Goal: Use online tool/utility: Utilize a website feature to perform a specific function

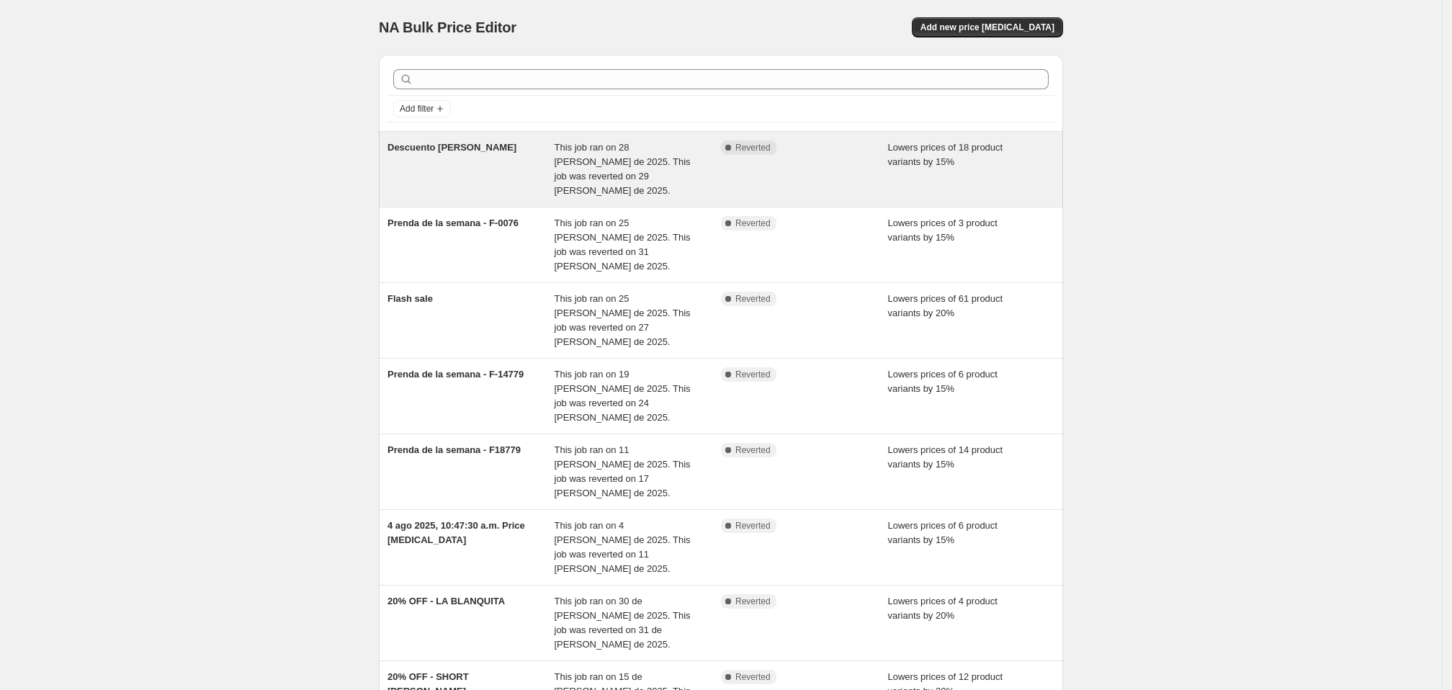
click at [607, 185] on span "This job ran on 28 [PERSON_NAME] de 2025. This job was reverted on 29 [PERSON_N…" at bounding box center [623, 169] width 136 height 54
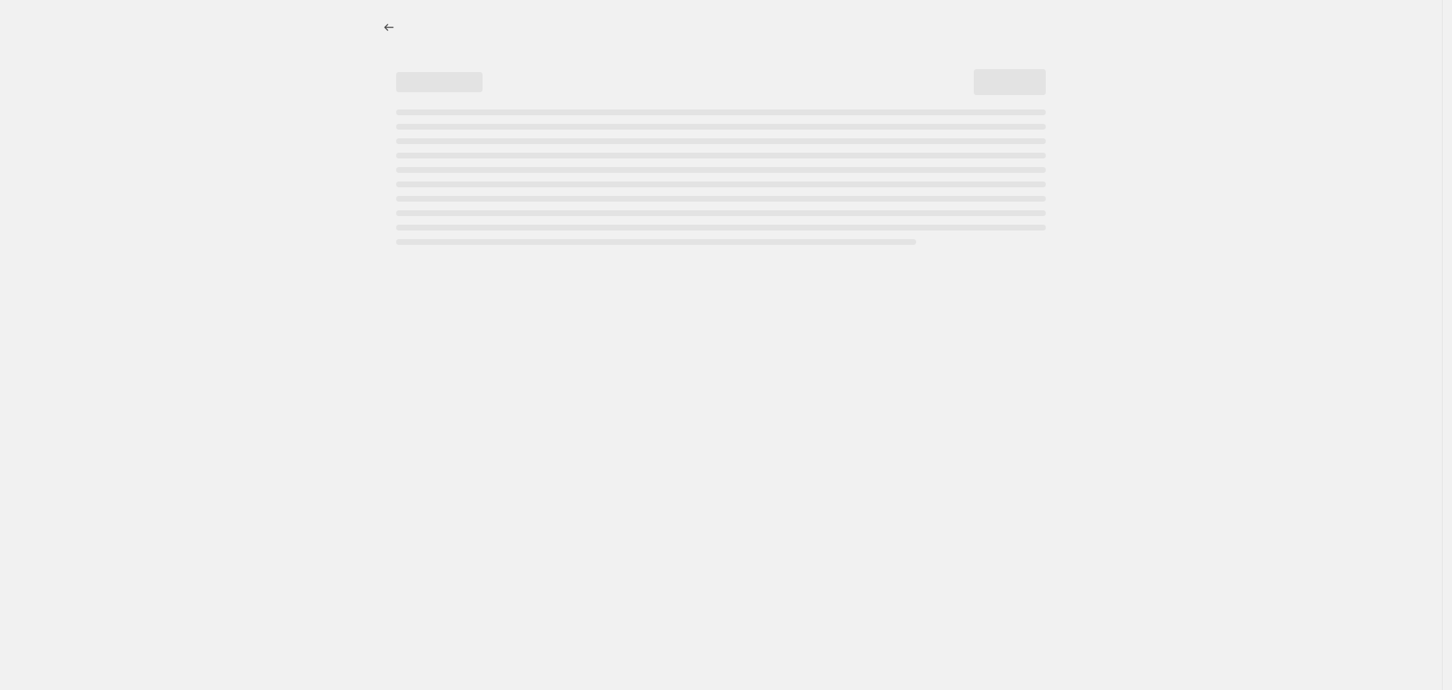
select select "percentage"
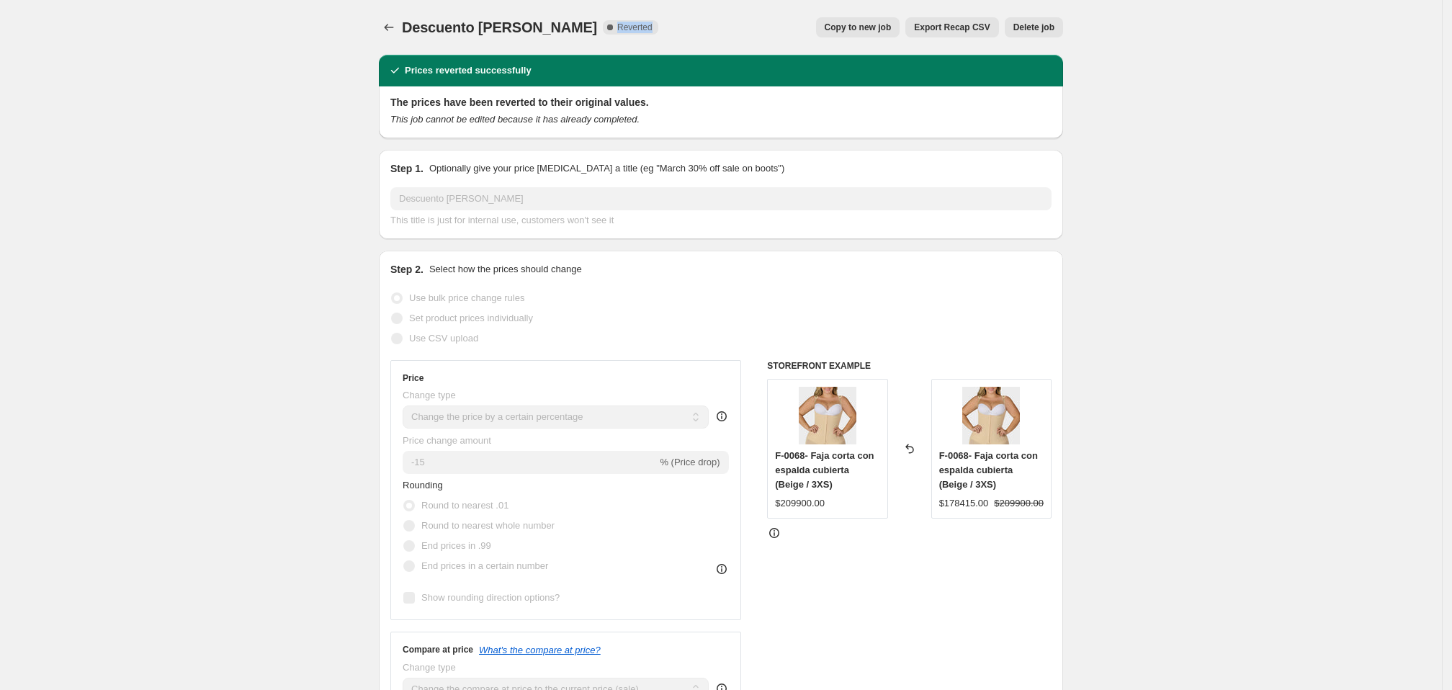
drag, startPoint x: 526, startPoint y: 32, endPoint x: 570, endPoint y: 32, distance: 44.7
click at [603, 32] on span "Complete Reverted" at bounding box center [630, 27] width 55 height 14
click at [382, 32] on icon "Price change jobs" at bounding box center [389, 27] width 14 height 14
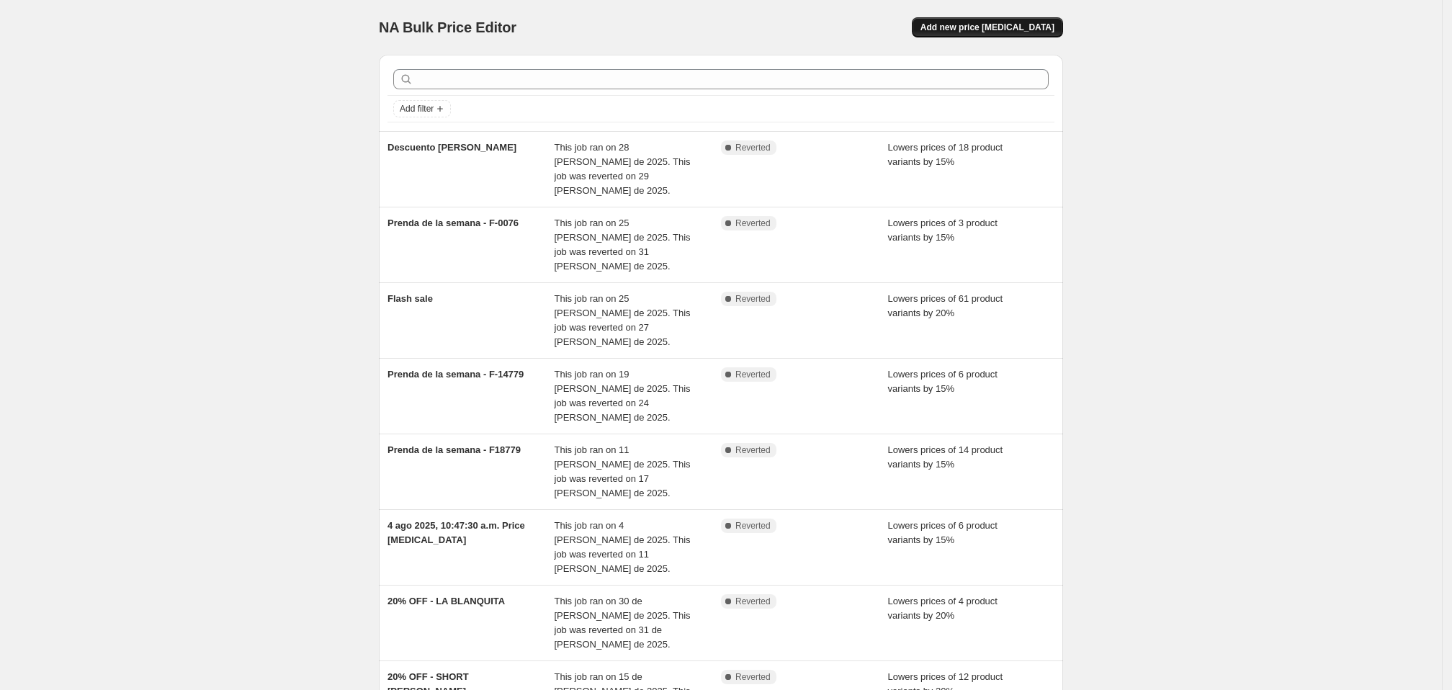
click at [1054, 33] on span "Add new price [MEDICAL_DATA]" at bounding box center [987, 28] width 134 height 12
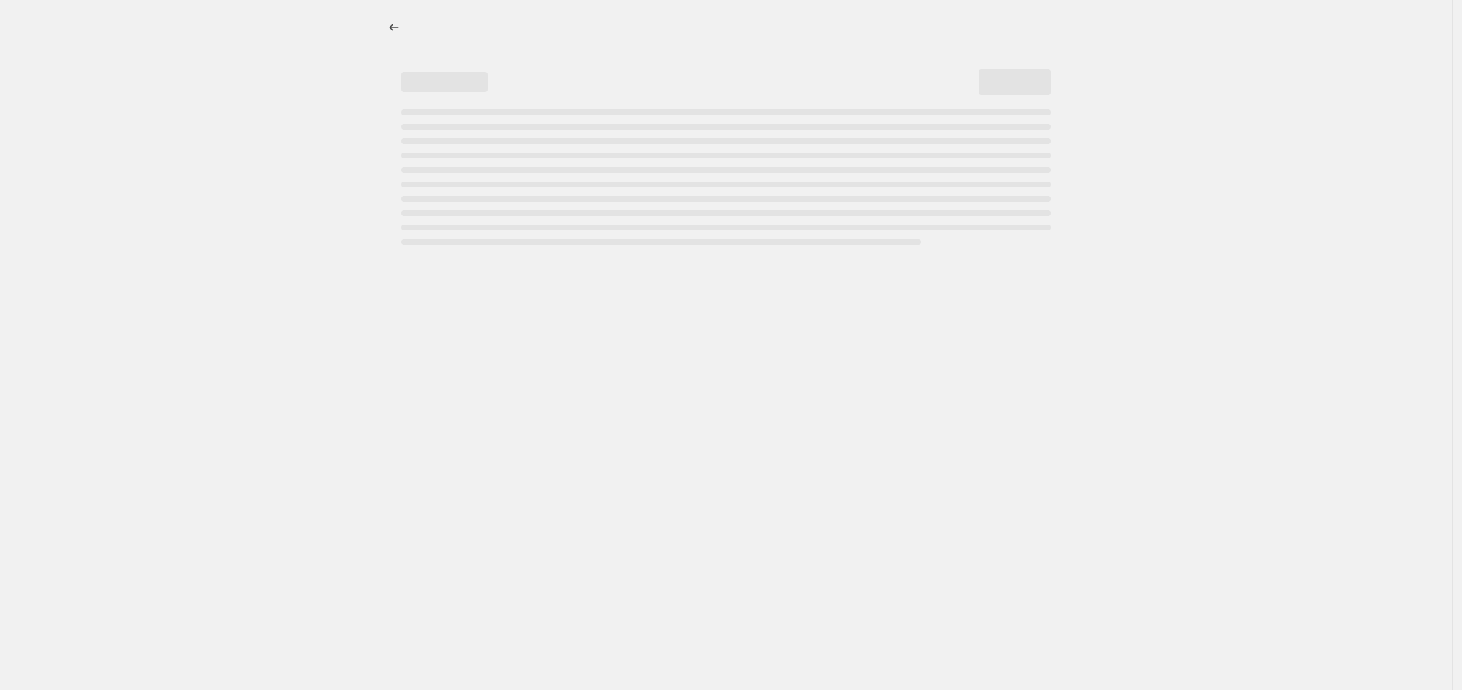
select select "percentage"
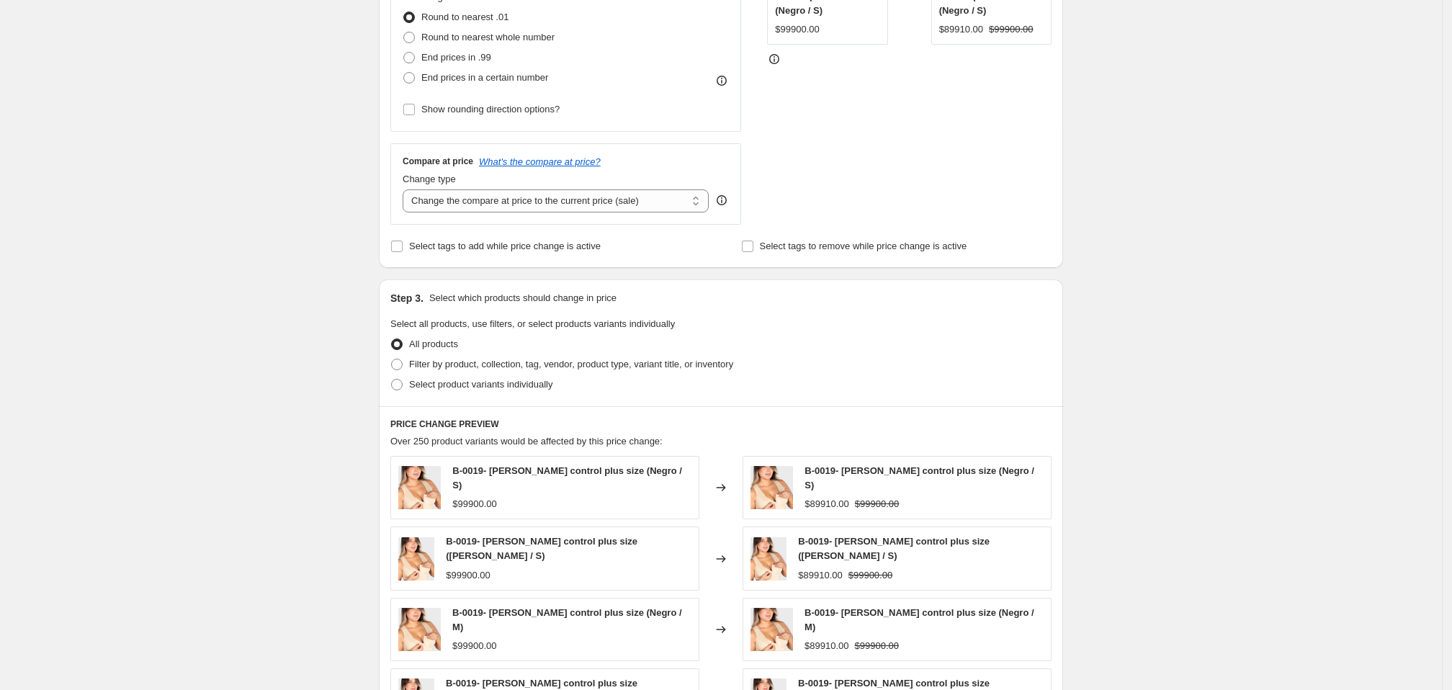
scroll to position [672, 0]
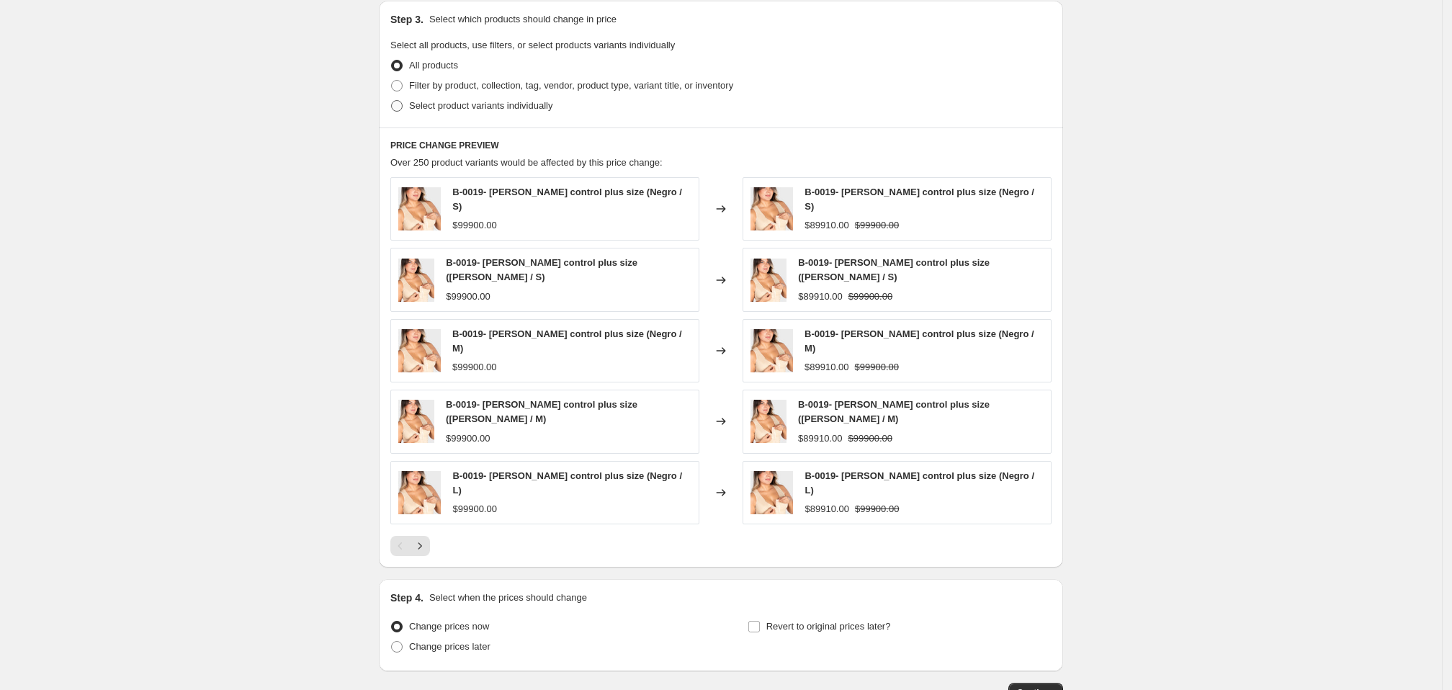
click at [391, 112] on span at bounding box center [397, 106] width 12 height 12
click at [391, 101] on input "Select product variants individually" at bounding box center [391, 100] width 1 height 1
radio input "true"
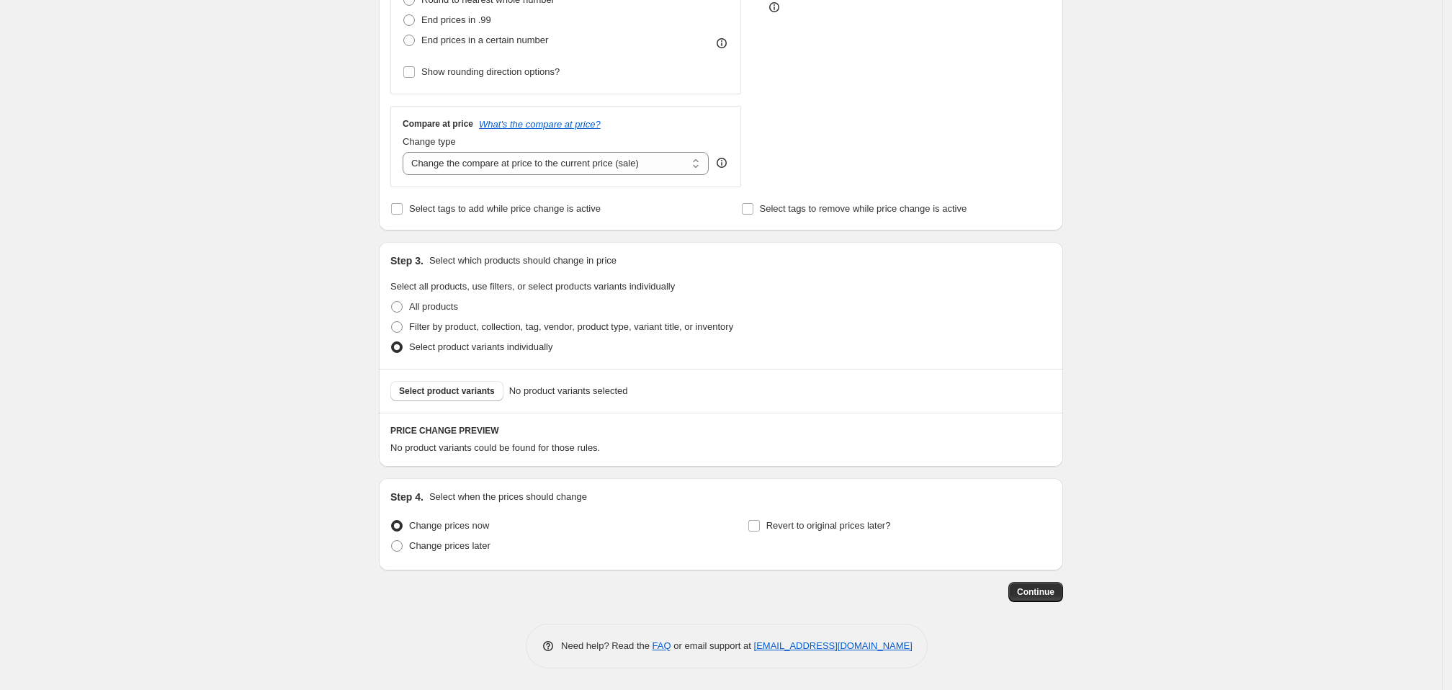
scroll to position [636, 0]
click at [399, 385] on span "Select product variants" at bounding box center [447, 391] width 96 height 12
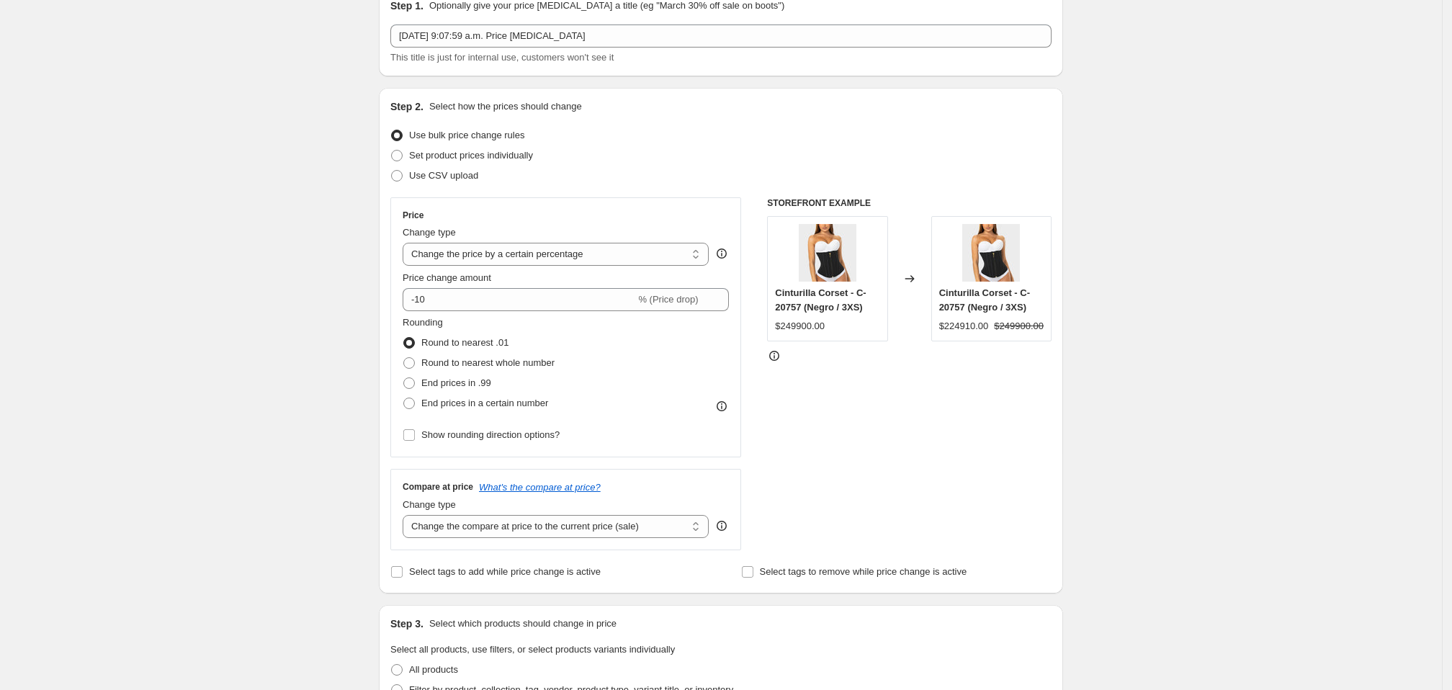
scroll to position [0, 0]
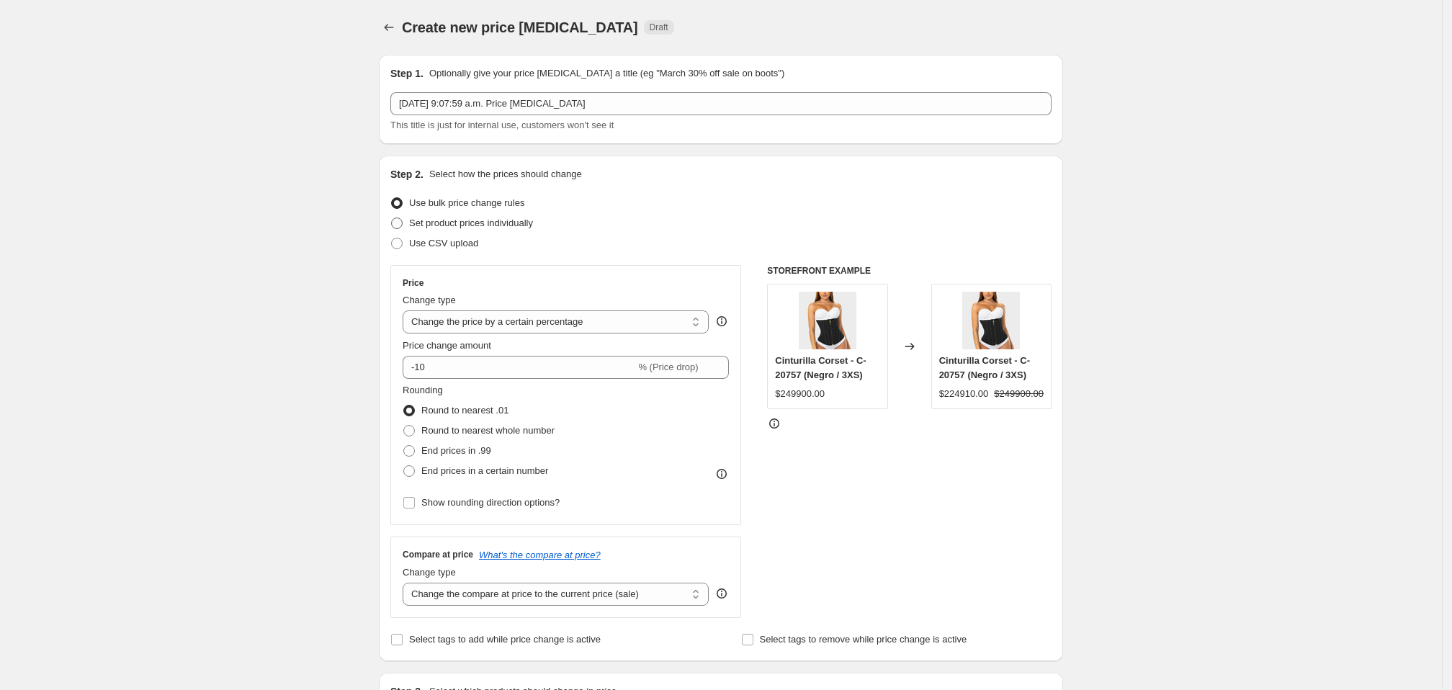
click at [409, 228] on span "Set product prices individually" at bounding box center [471, 223] width 124 height 11
click at [391, 218] on input "Set product prices individually" at bounding box center [391, 218] width 1 height 1
radio input "true"
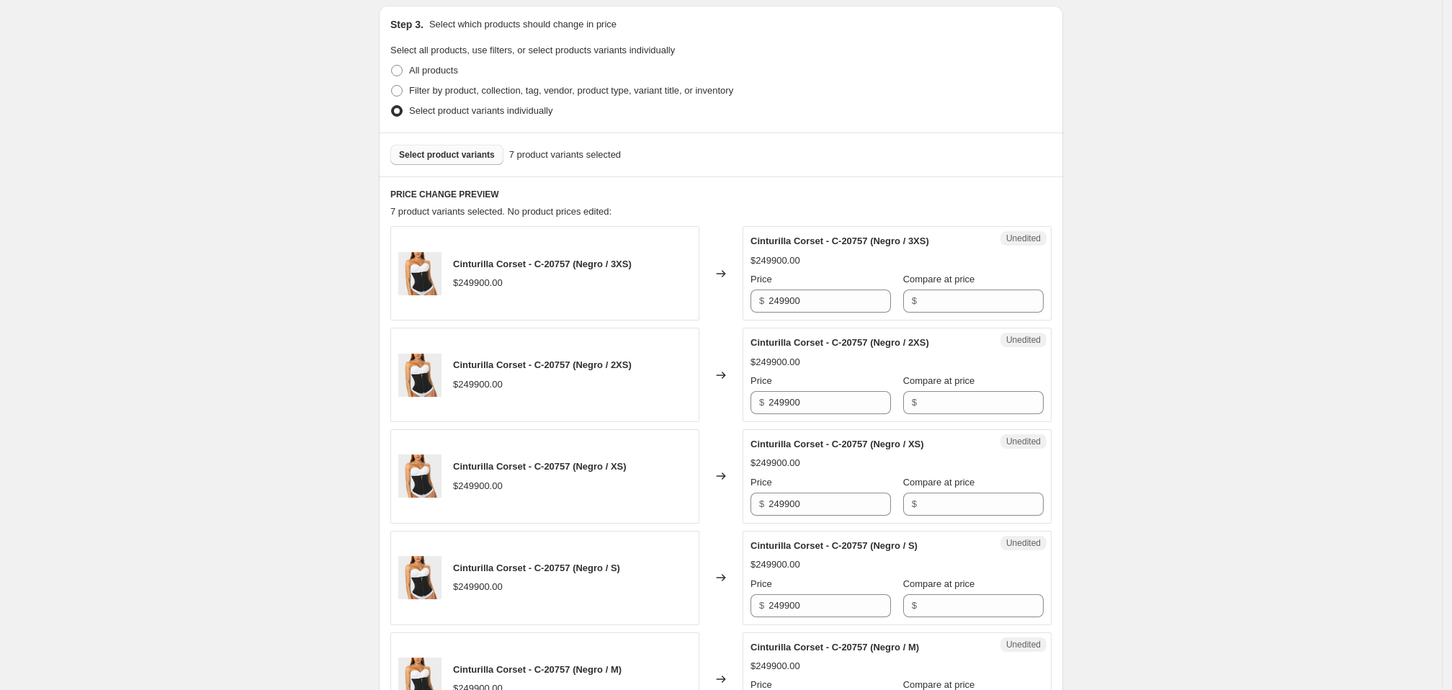
scroll to position [384, 0]
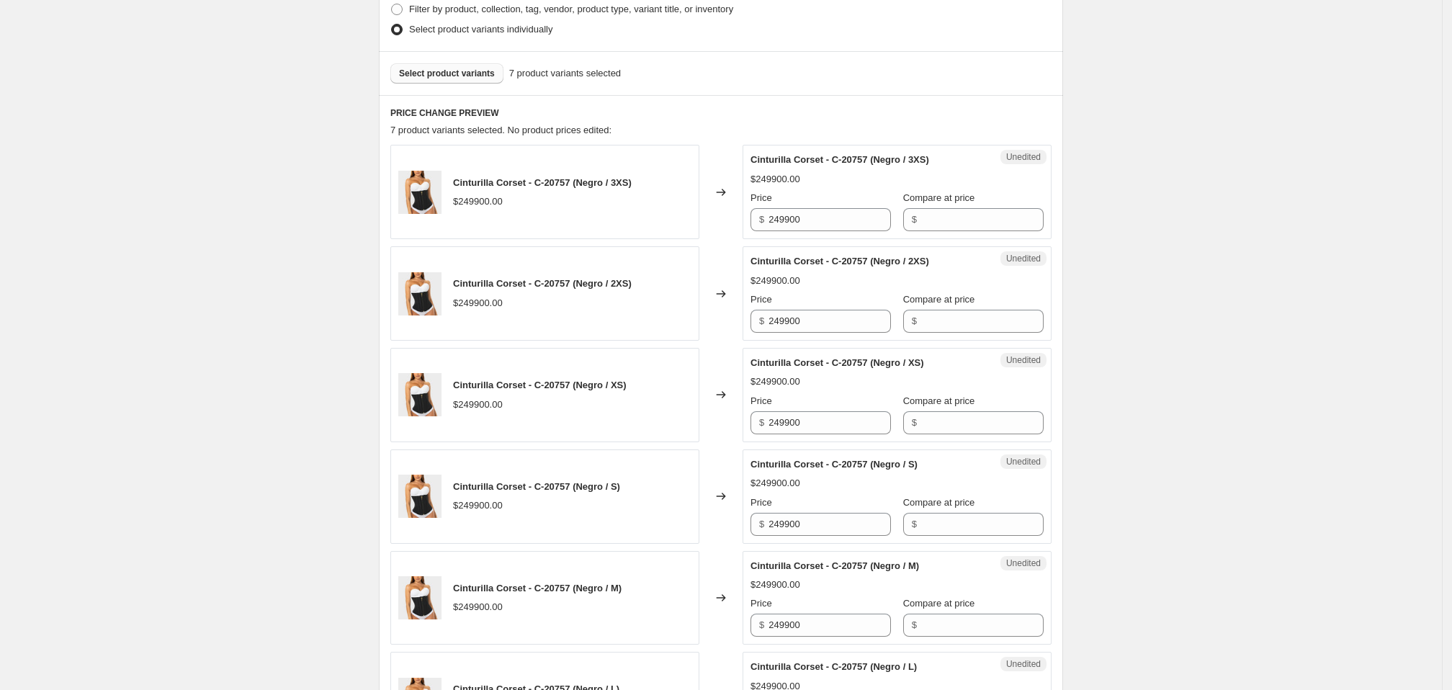
click at [399, 79] on span "Select product variants" at bounding box center [447, 74] width 96 height 12
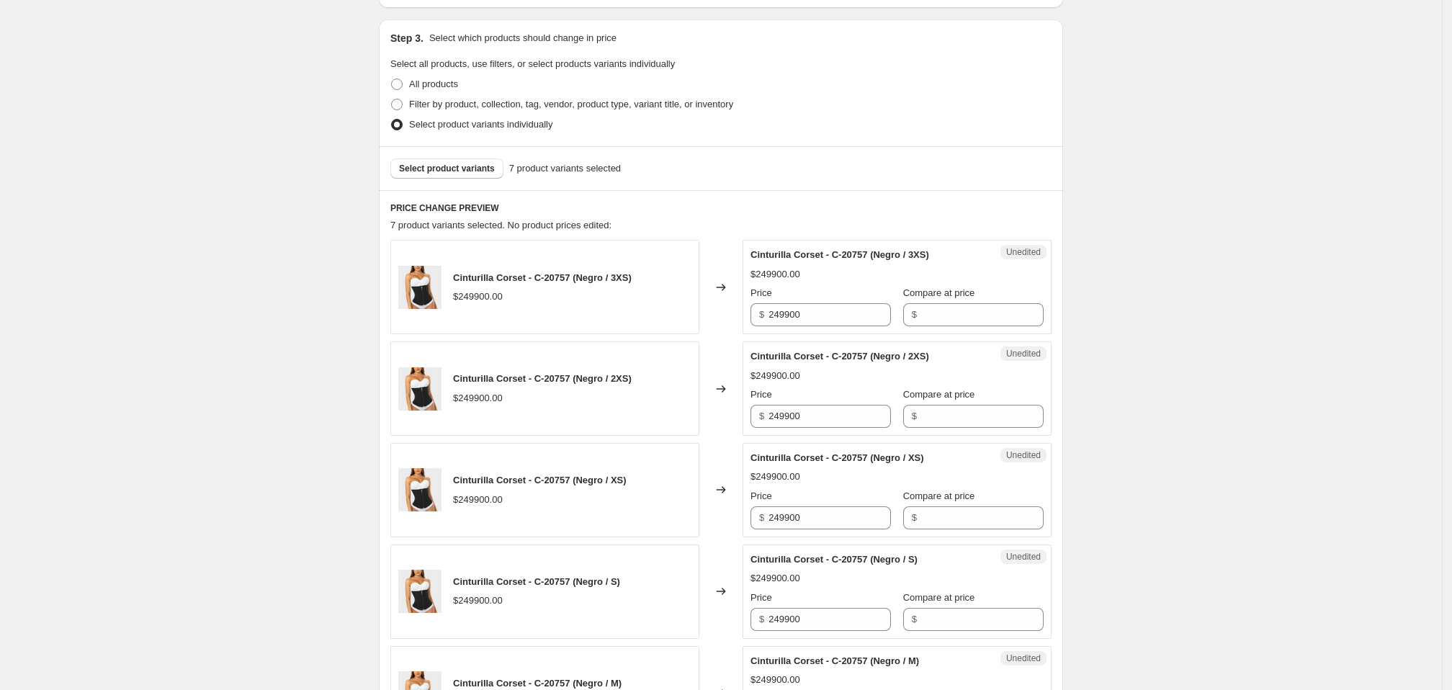
scroll to position [192, 0]
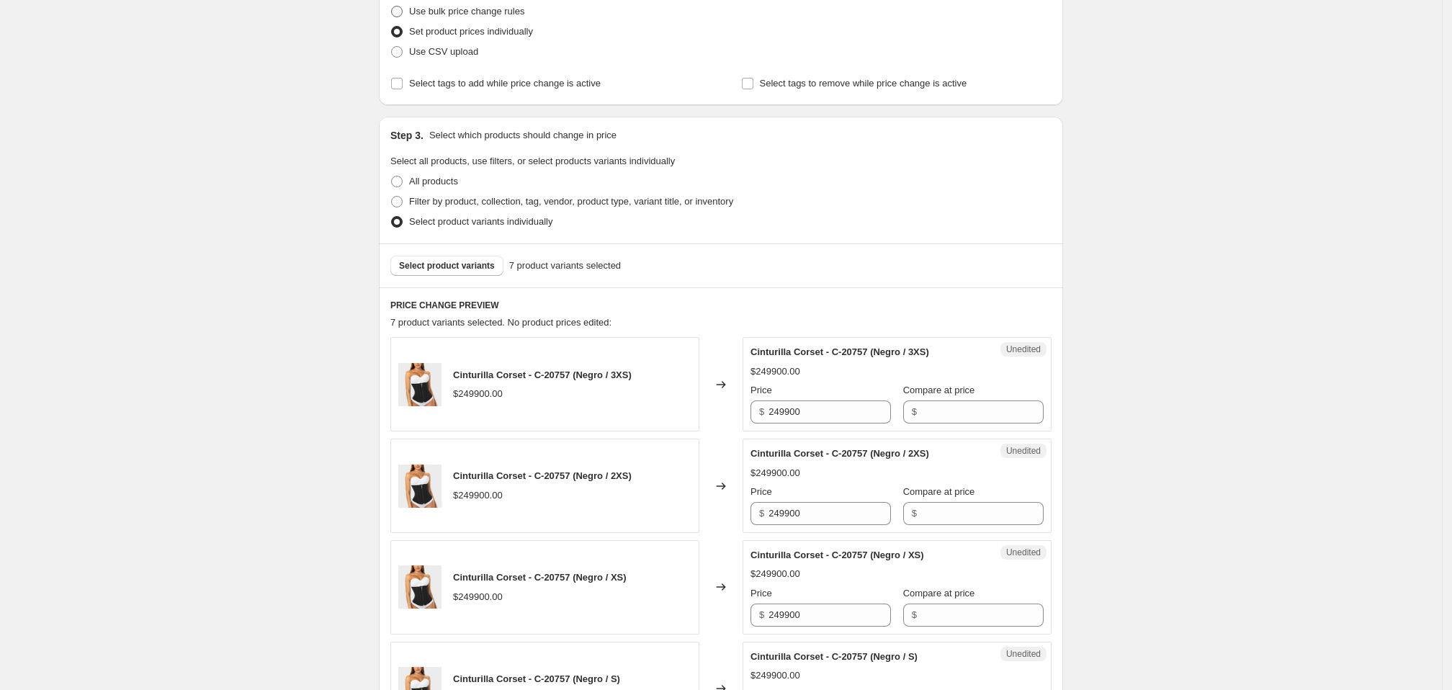
click at [391, 17] on span at bounding box center [397, 12] width 12 height 12
click at [391, 6] on input "Use bulk price change rules" at bounding box center [391, 6] width 1 height 1
radio input "true"
select select "percentage"
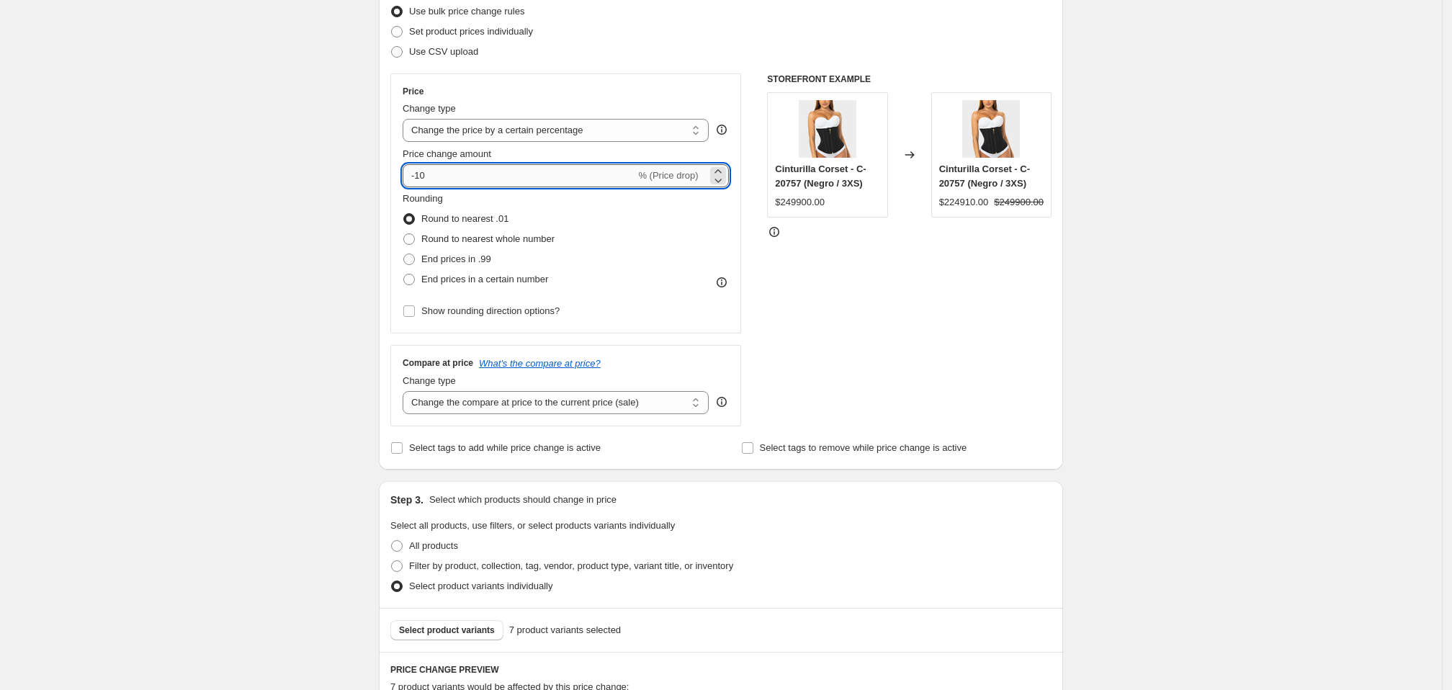
click at [403, 187] on input "-10" at bounding box center [519, 175] width 233 height 23
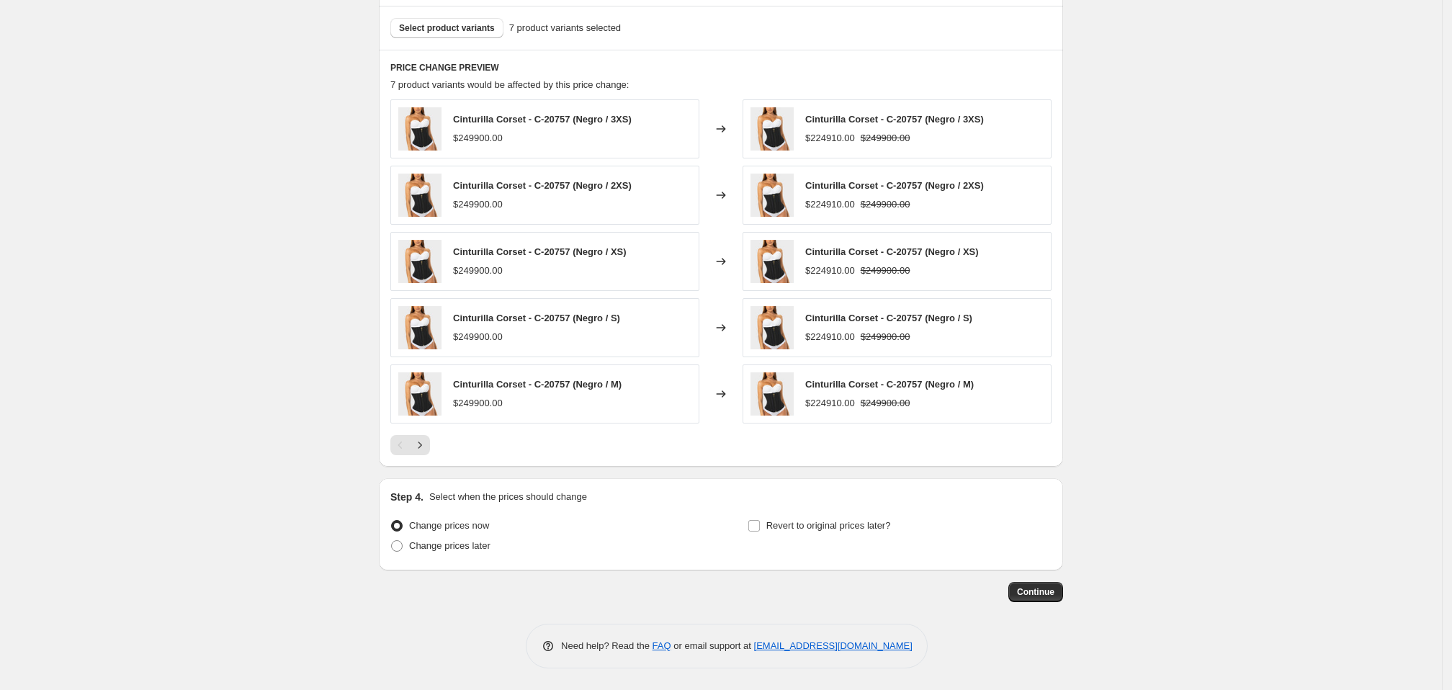
scroll to position [1006, 0]
type input "-15"
click at [1063, 582] on button "Continue" at bounding box center [1035, 592] width 55 height 20
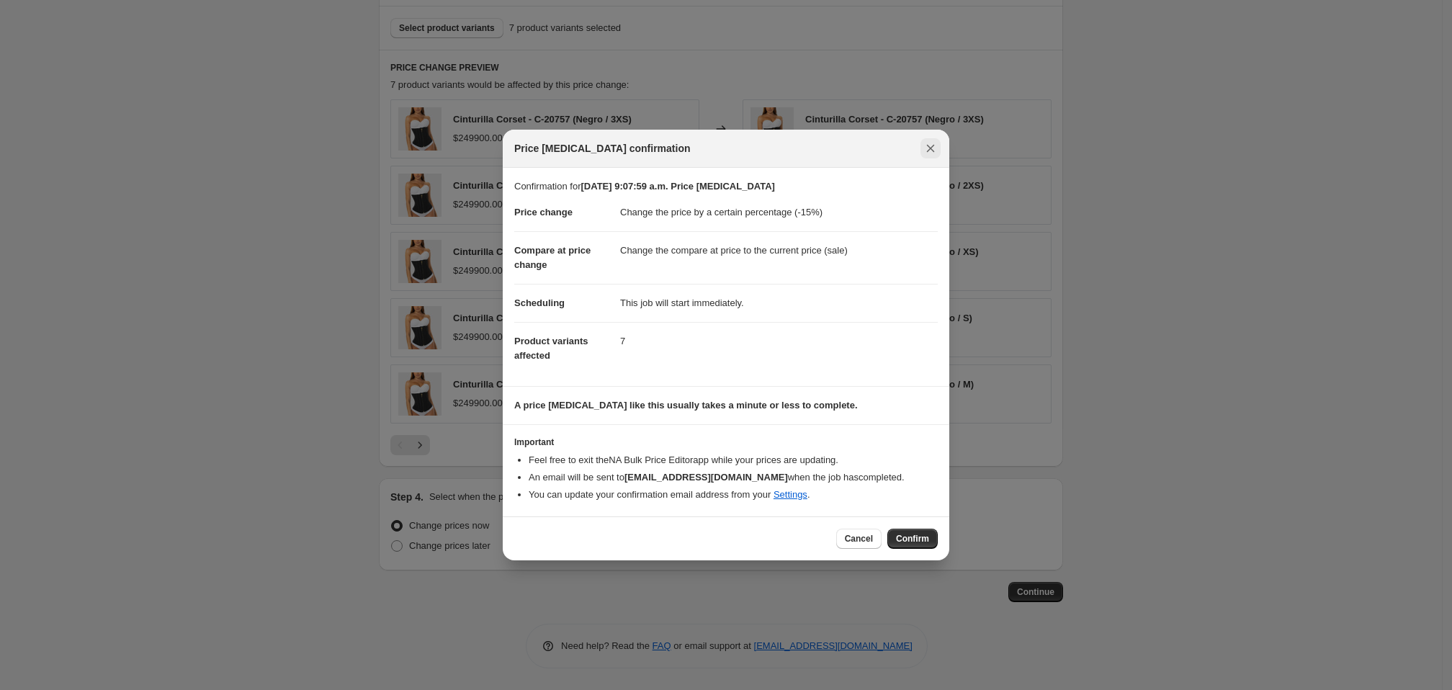
click at [938, 141] on icon "Close" at bounding box center [930, 148] width 14 height 14
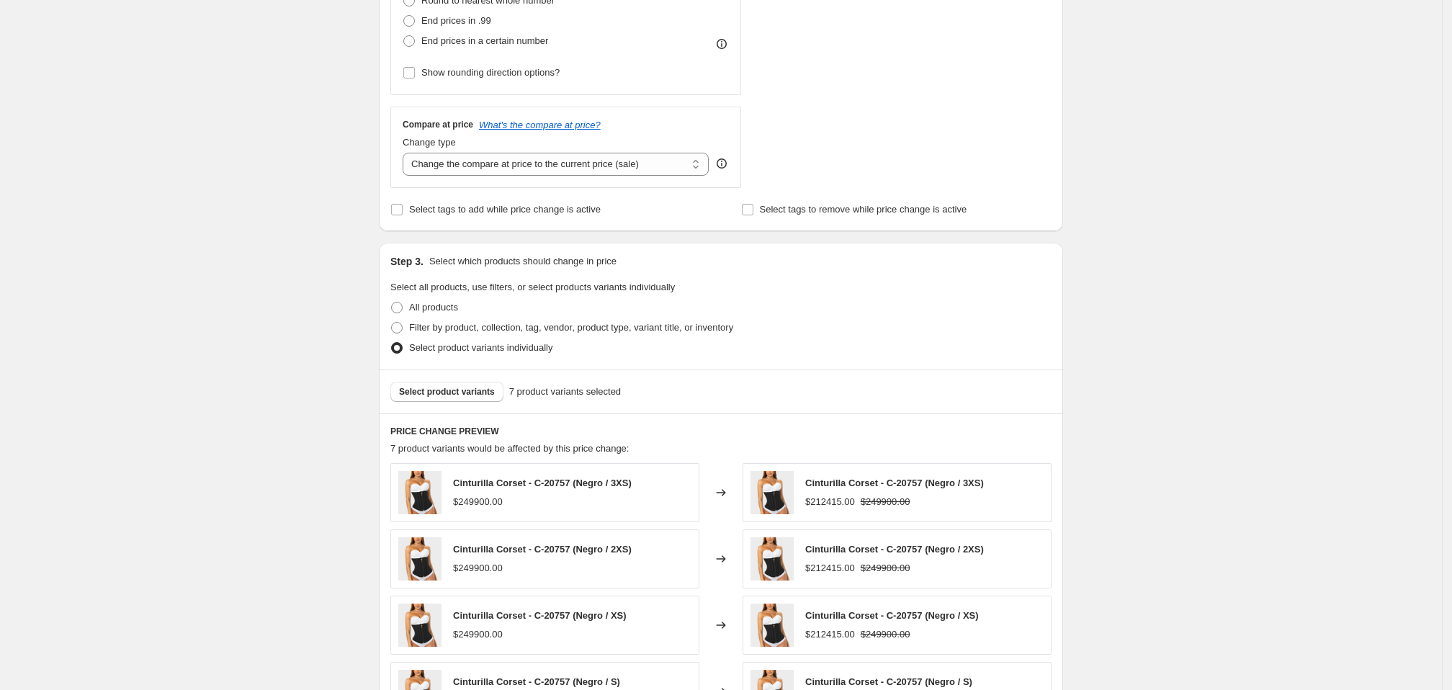
scroll to position [0, 0]
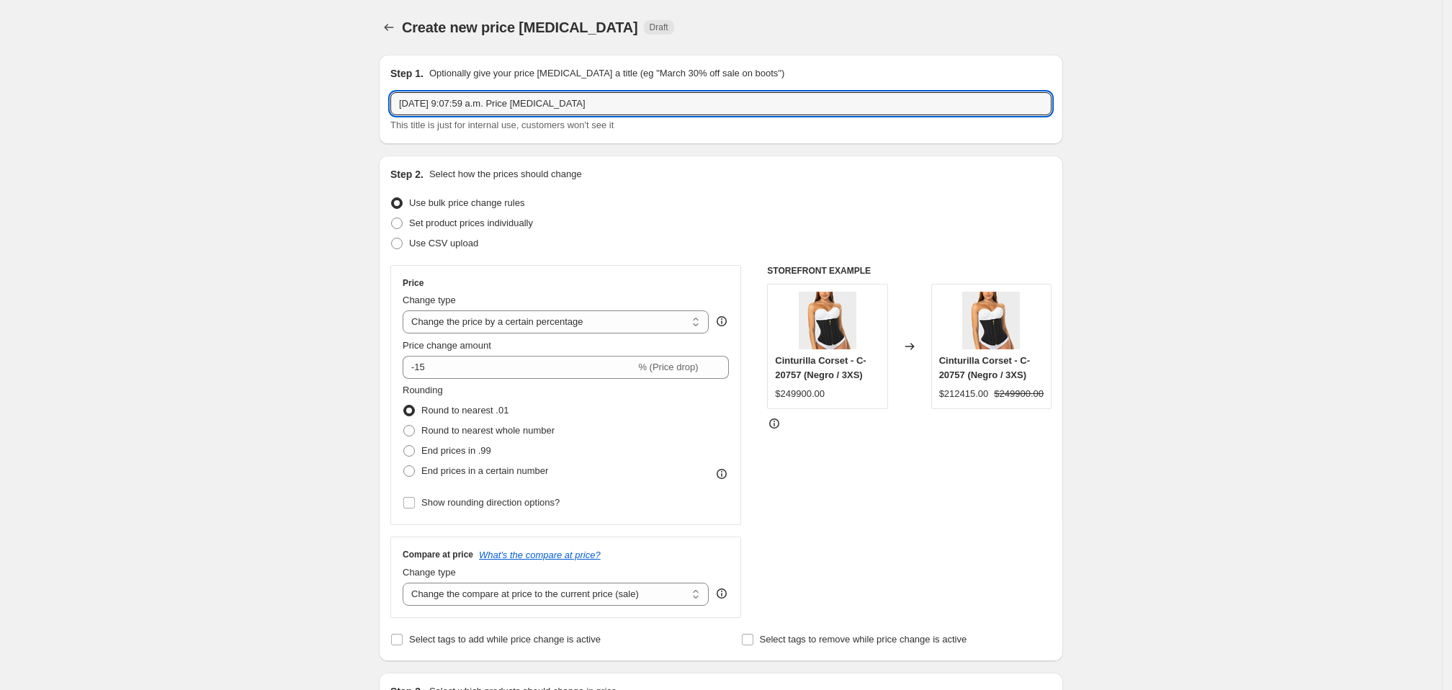
drag, startPoint x: 503, startPoint y: 118, endPoint x: 201, endPoint y: 120, distance: 302.5
type input "a"
paste input "20757"
click at [457, 115] on input "Acción [PERSON_NAME] 15%Off 20757" at bounding box center [720, 103] width 661 height 23
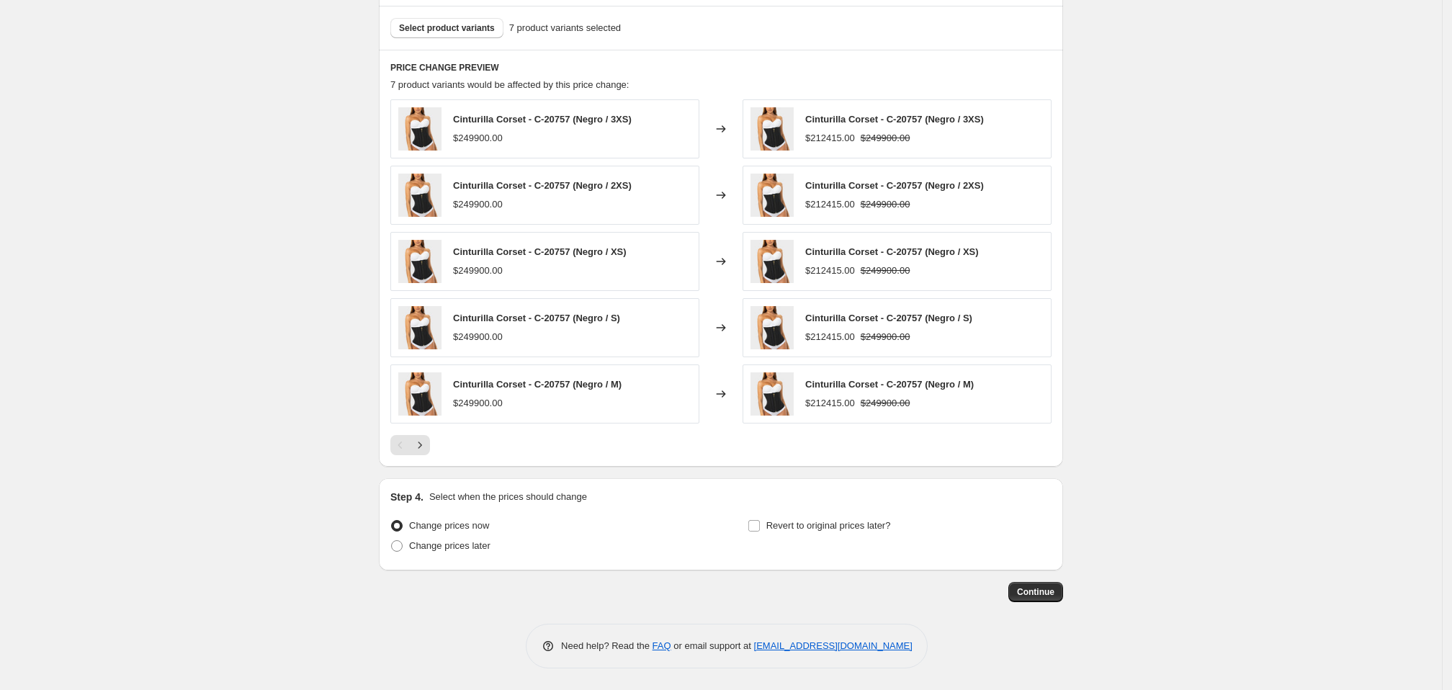
scroll to position [1006, 0]
click at [1054, 586] on span "Continue" at bounding box center [1035, 592] width 37 height 12
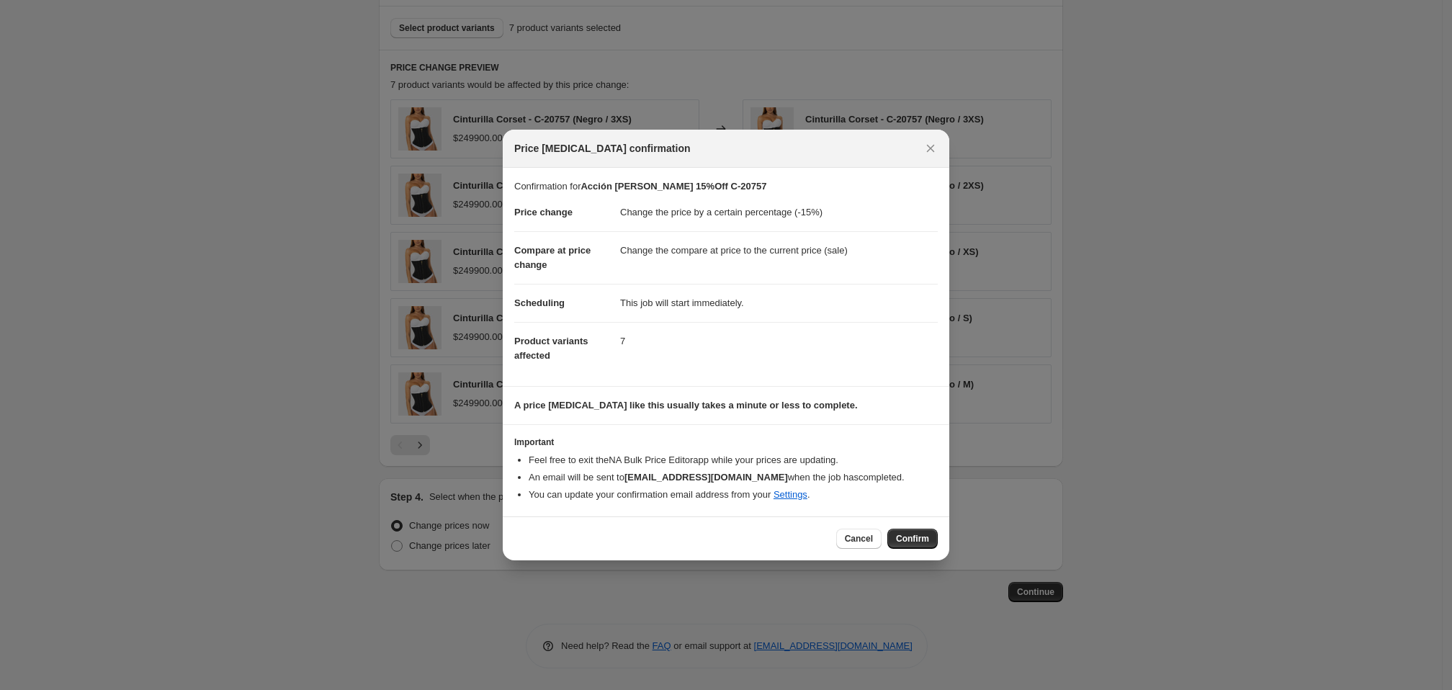
drag, startPoint x: 966, startPoint y: 590, endPoint x: 1116, endPoint y: 534, distance: 159.7
click at [929, 545] on span "Confirm" at bounding box center [912, 539] width 33 height 12
type input "Acción [PERSON_NAME] 15%Off C-20757"
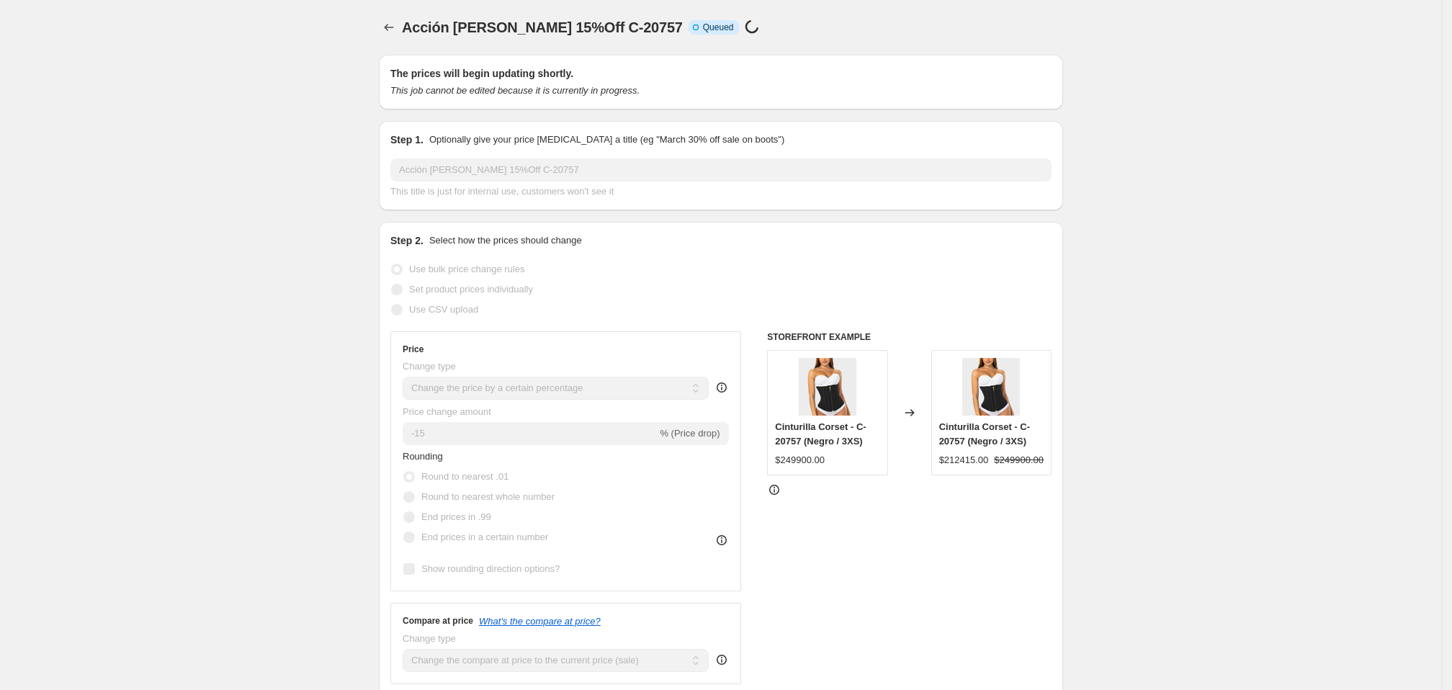
scroll to position [1006, 0]
